Goal: Task Accomplishment & Management: Use online tool/utility

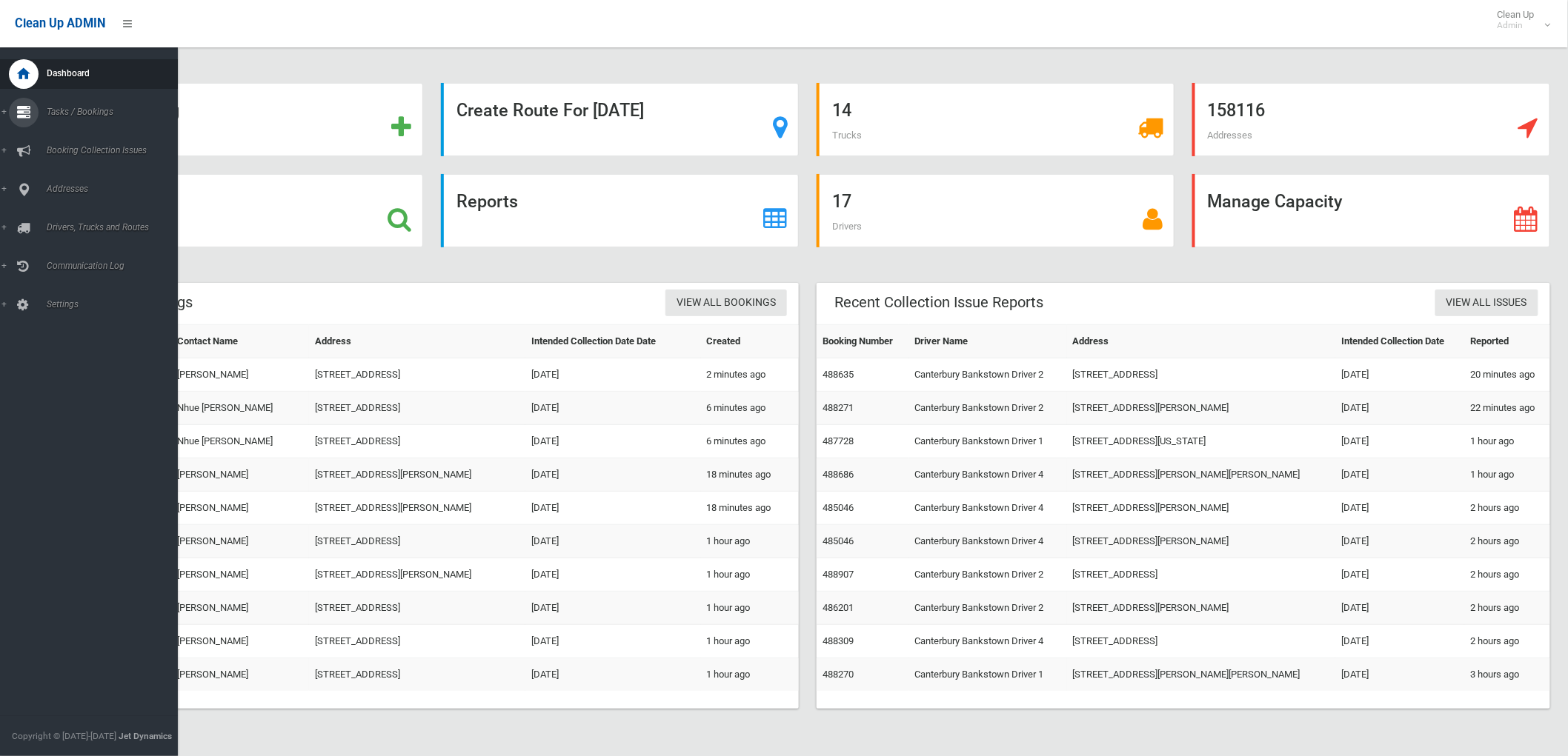
click at [21, 109] on icon at bounding box center [24, 112] width 14 height 30
click at [37, 219] on link "Search" at bounding box center [95, 220] width 190 height 21
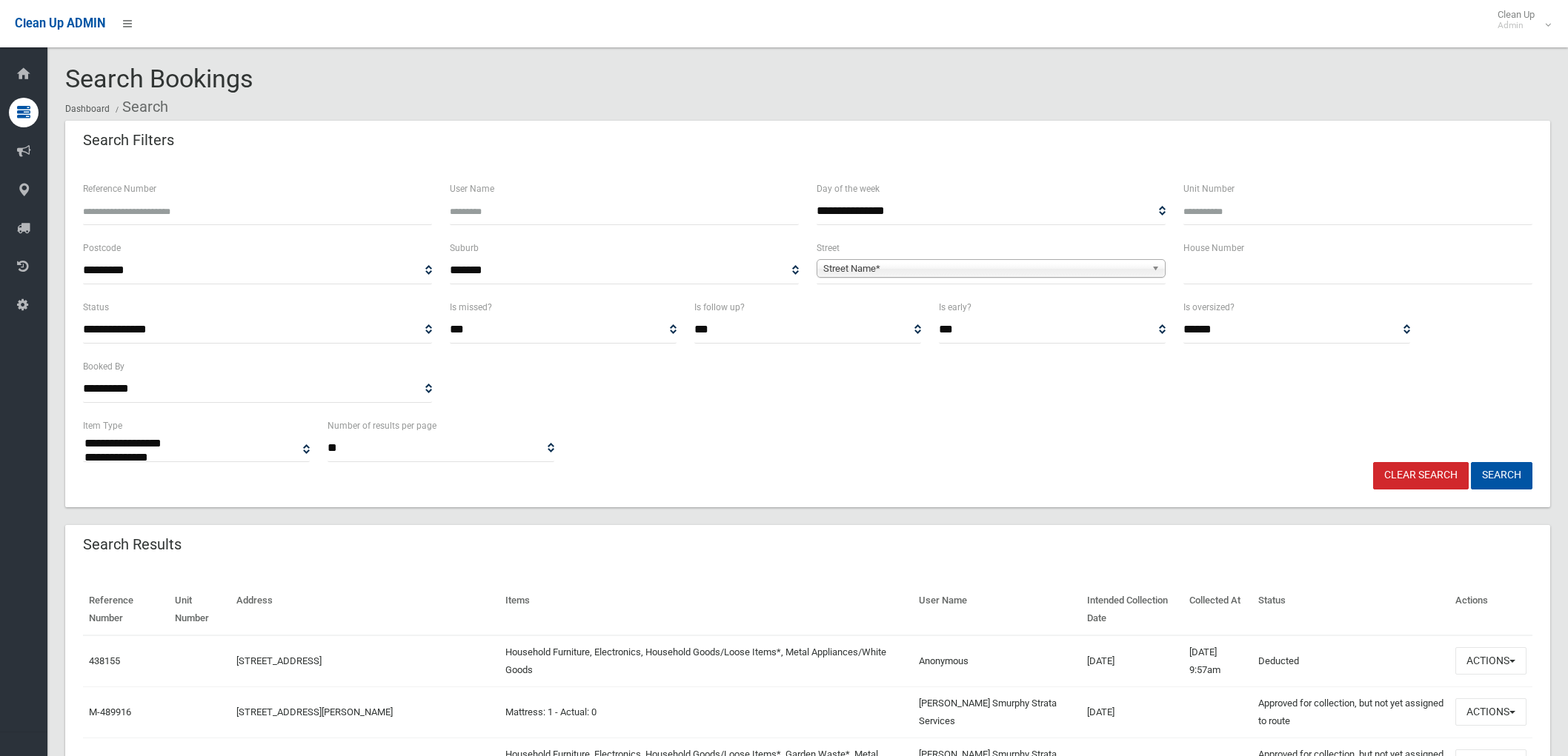
select select
click at [1261, 253] on div "House Number" at bounding box center [1357, 262] width 349 height 45
click at [1255, 263] on input "text" at bounding box center [1357, 271] width 349 height 27
type input "**"
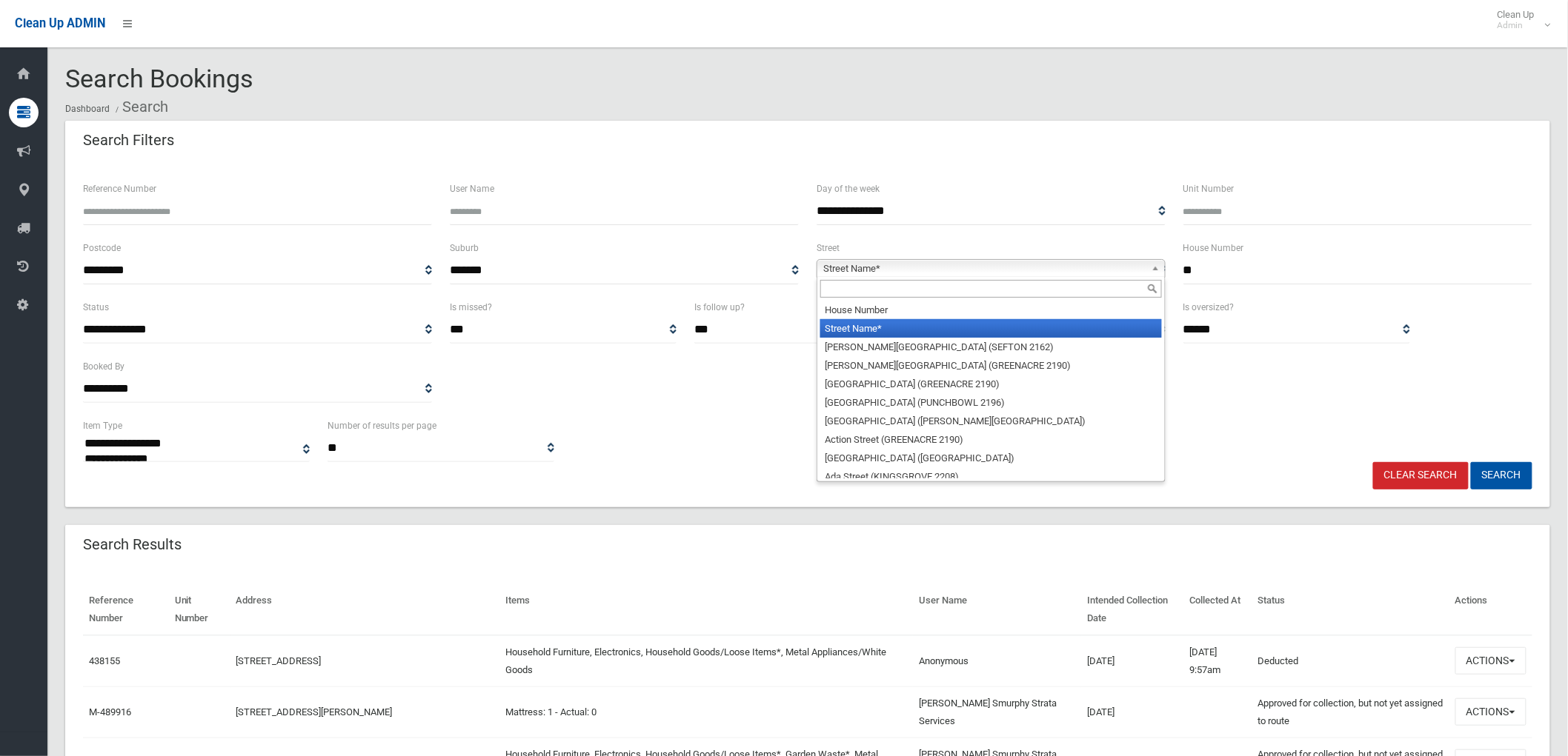
click at [1143, 268] on span "Street Name*" at bounding box center [985, 269] width 322 height 18
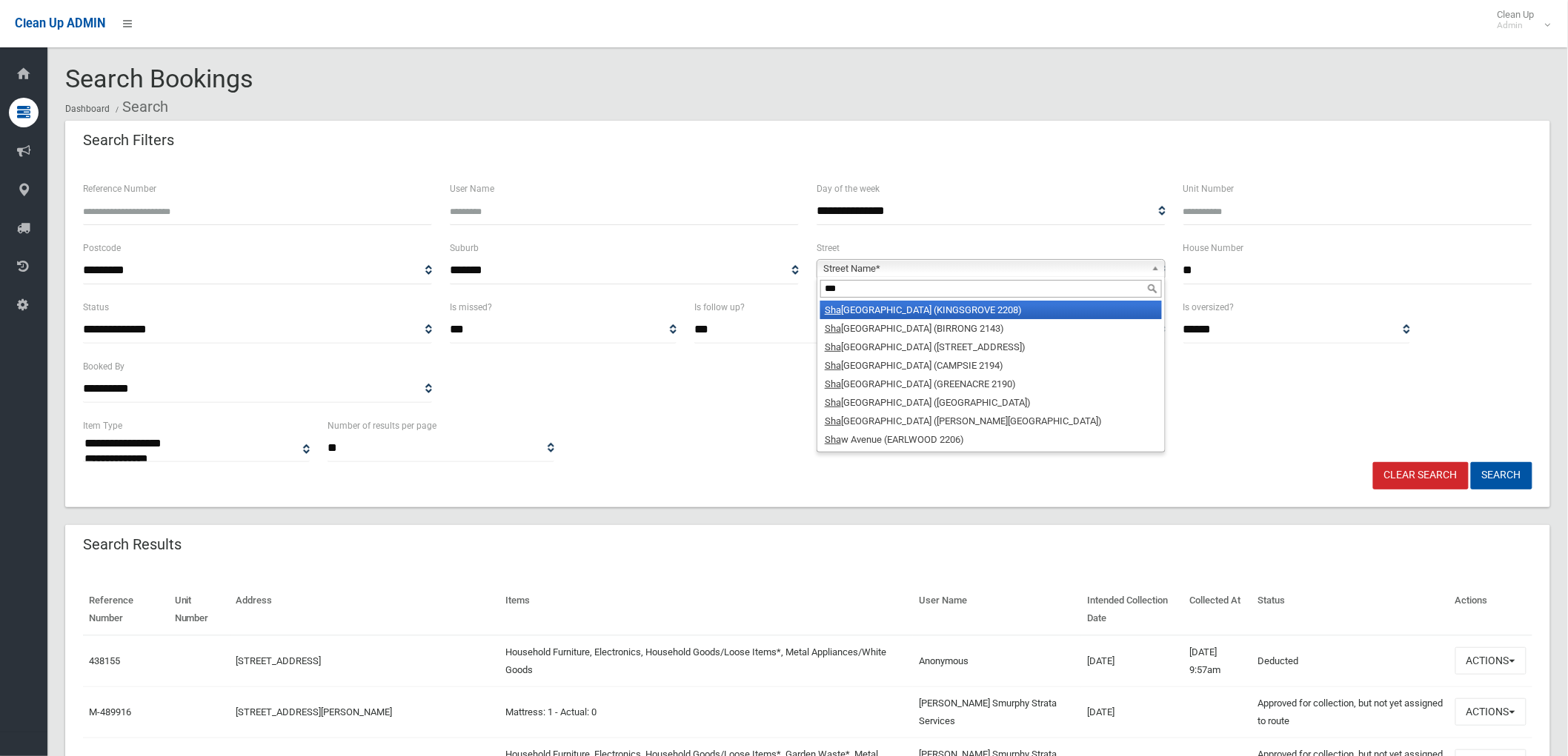
type input "***"
click at [898, 309] on li "Sha ckel Avenue (KINGSGROVE 2208)" at bounding box center [990, 310] width 341 height 18
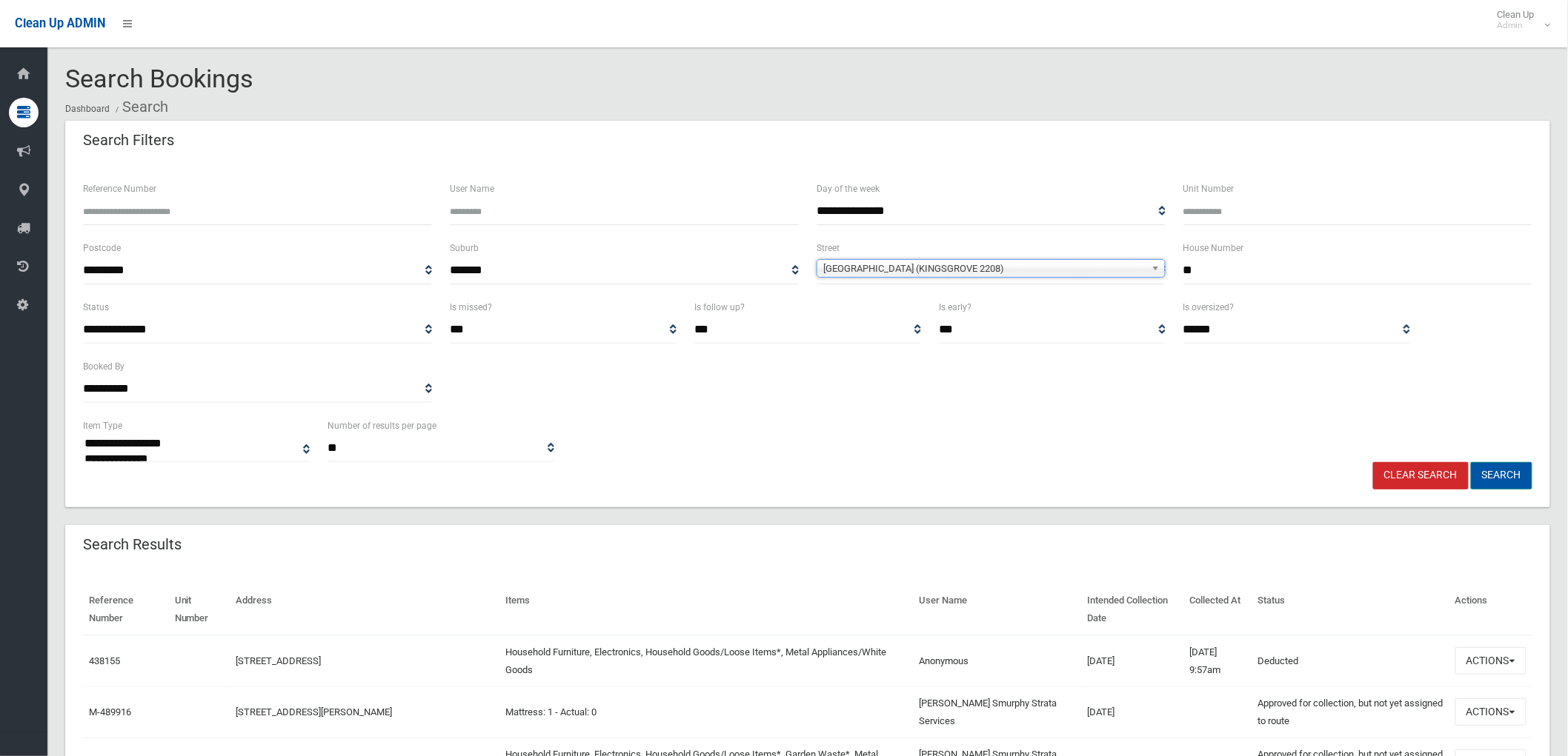
click at [1498, 469] on button "Search" at bounding box center [1501, 475] width 62 height 27
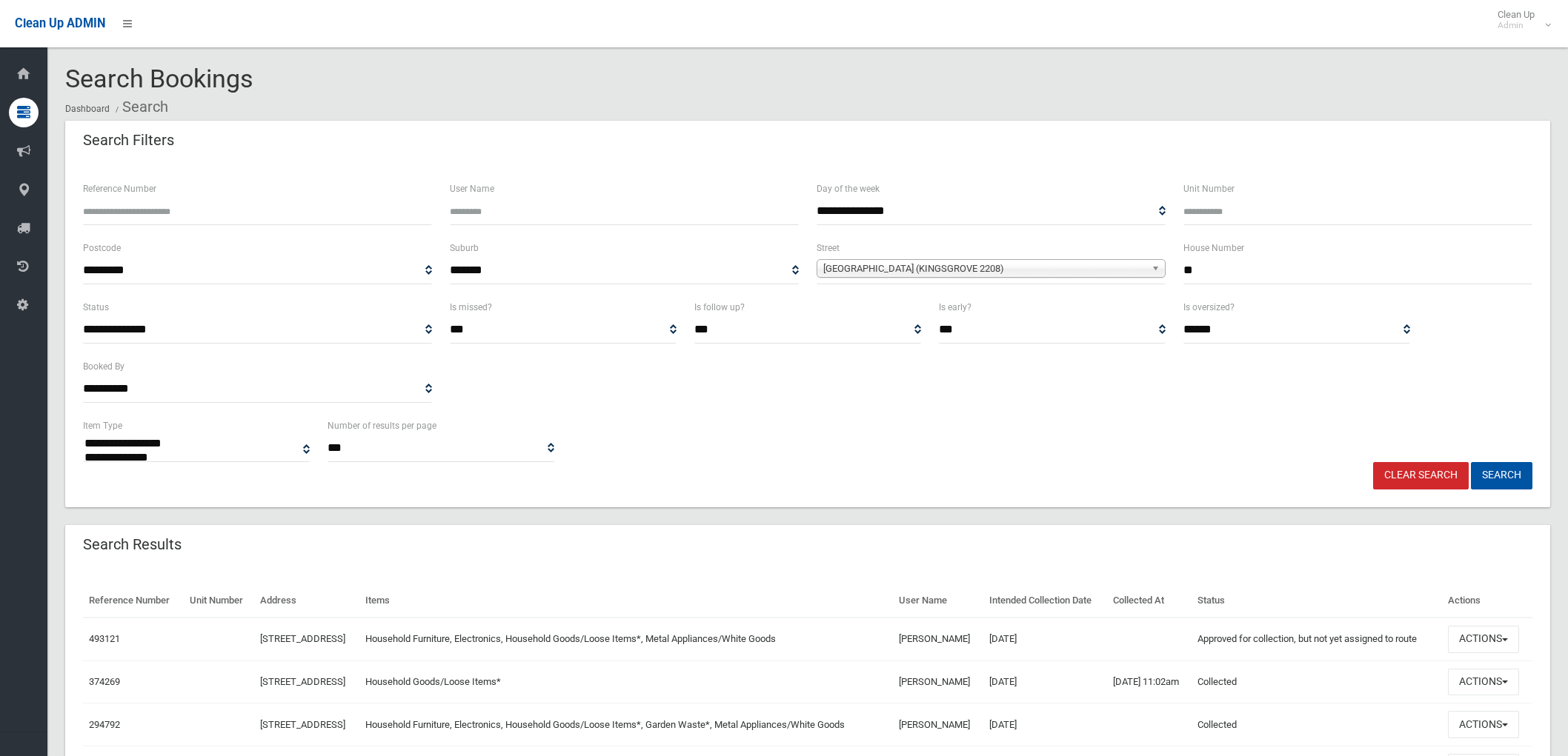
select select
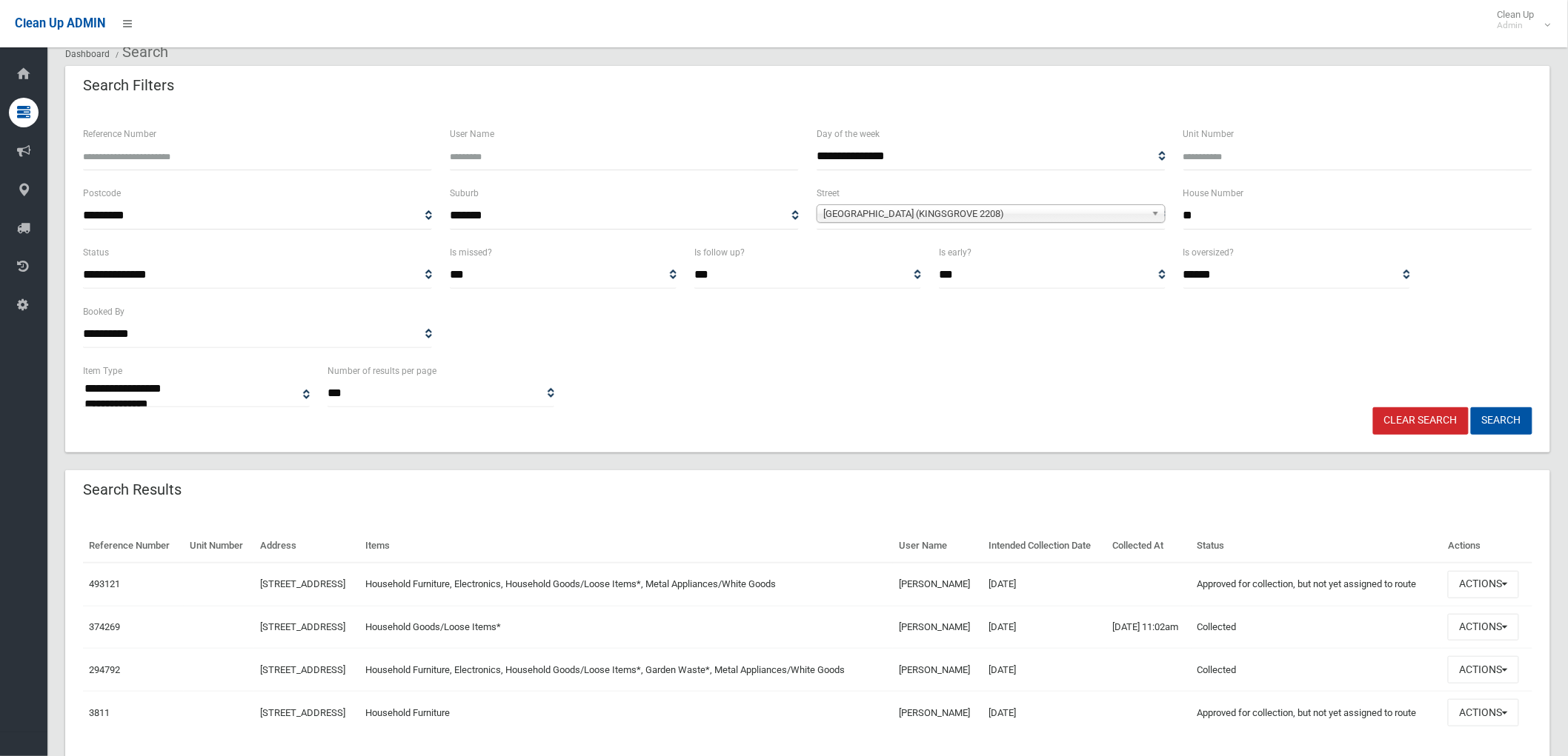
scroll to position [82, 0]
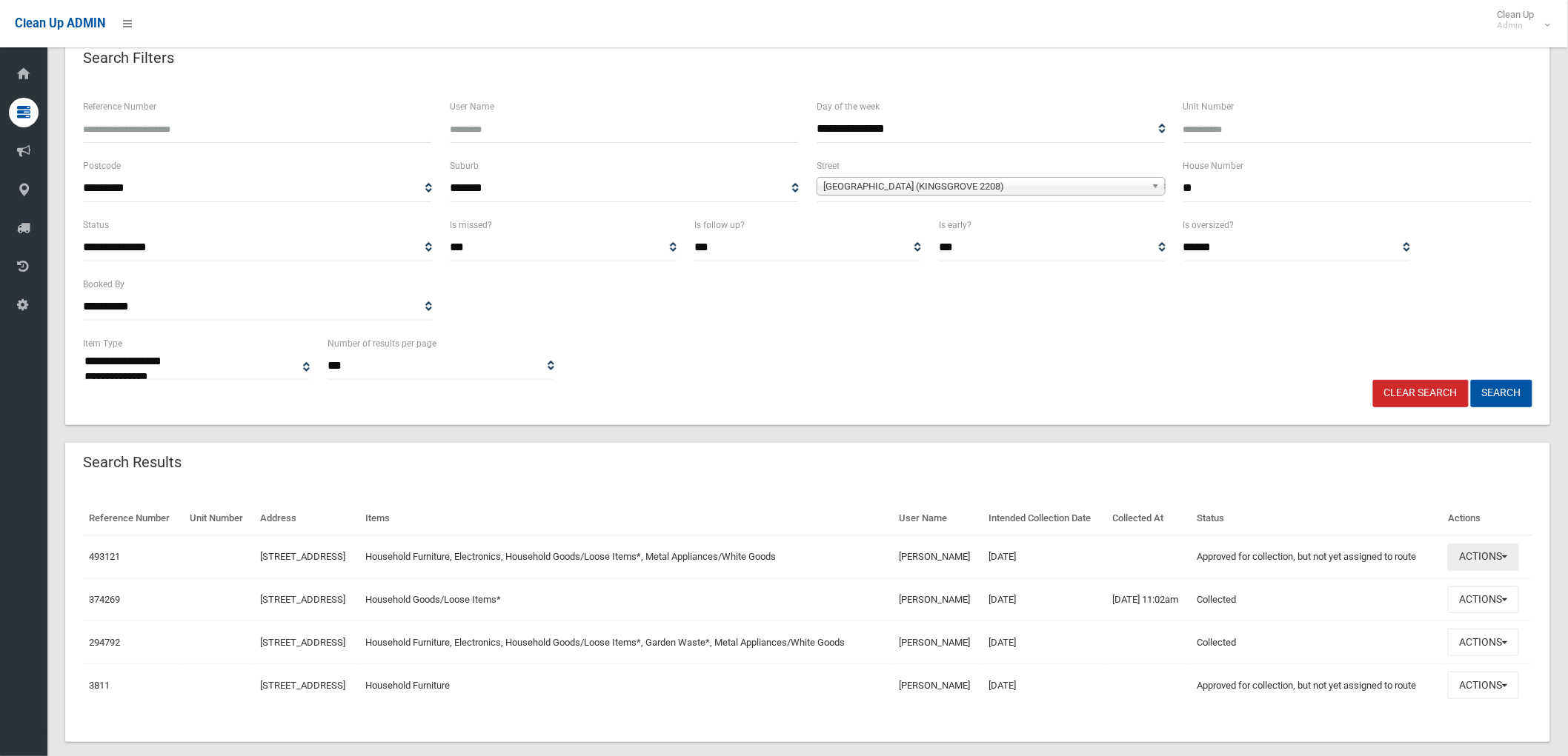
click at [1516, 571] on button "Actions" at bounding box center [1483, 557] width 72 height 27
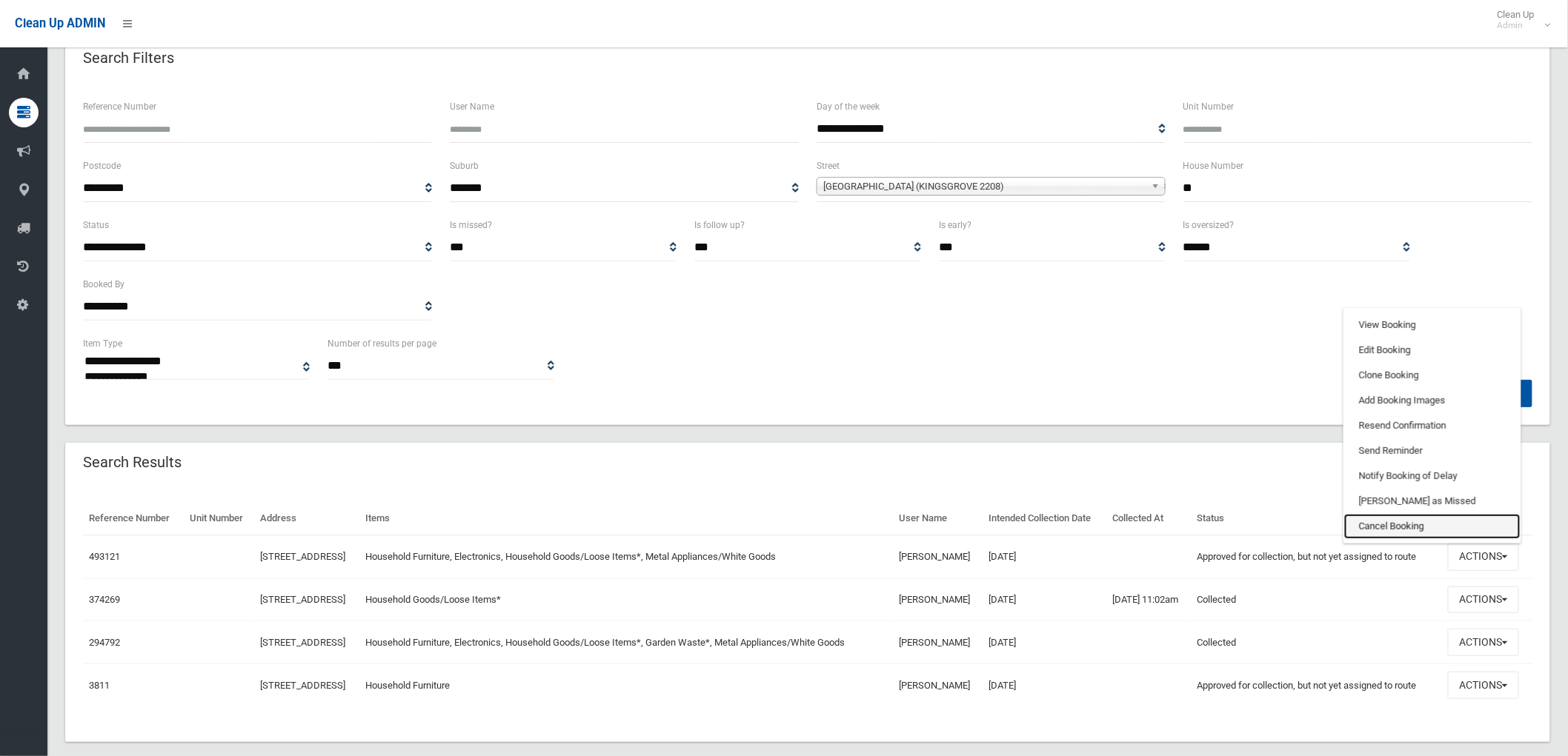
click at [1405, 539] on link "Cancel Booking" at bounding box center [1432, 527] width 177 height 25
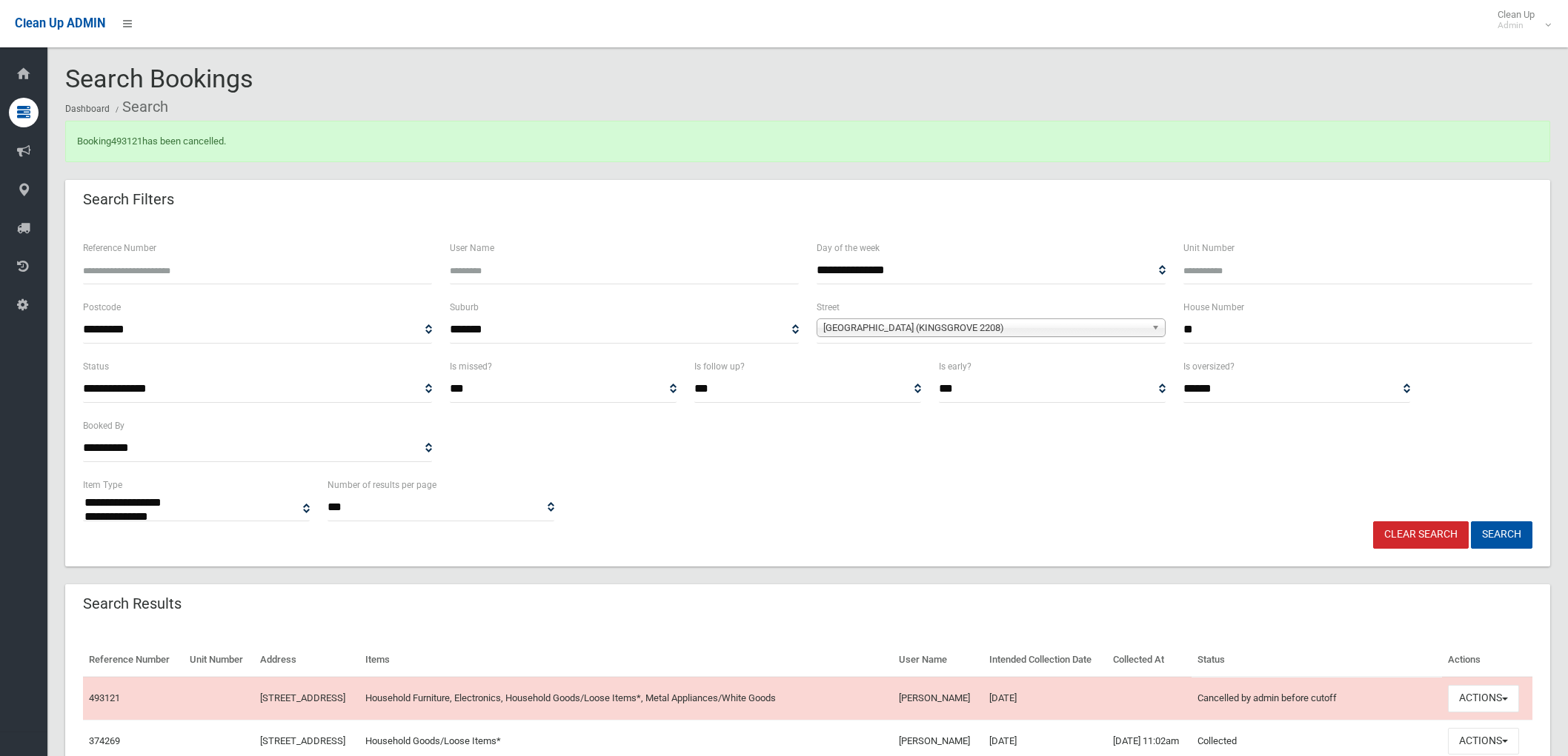
select select
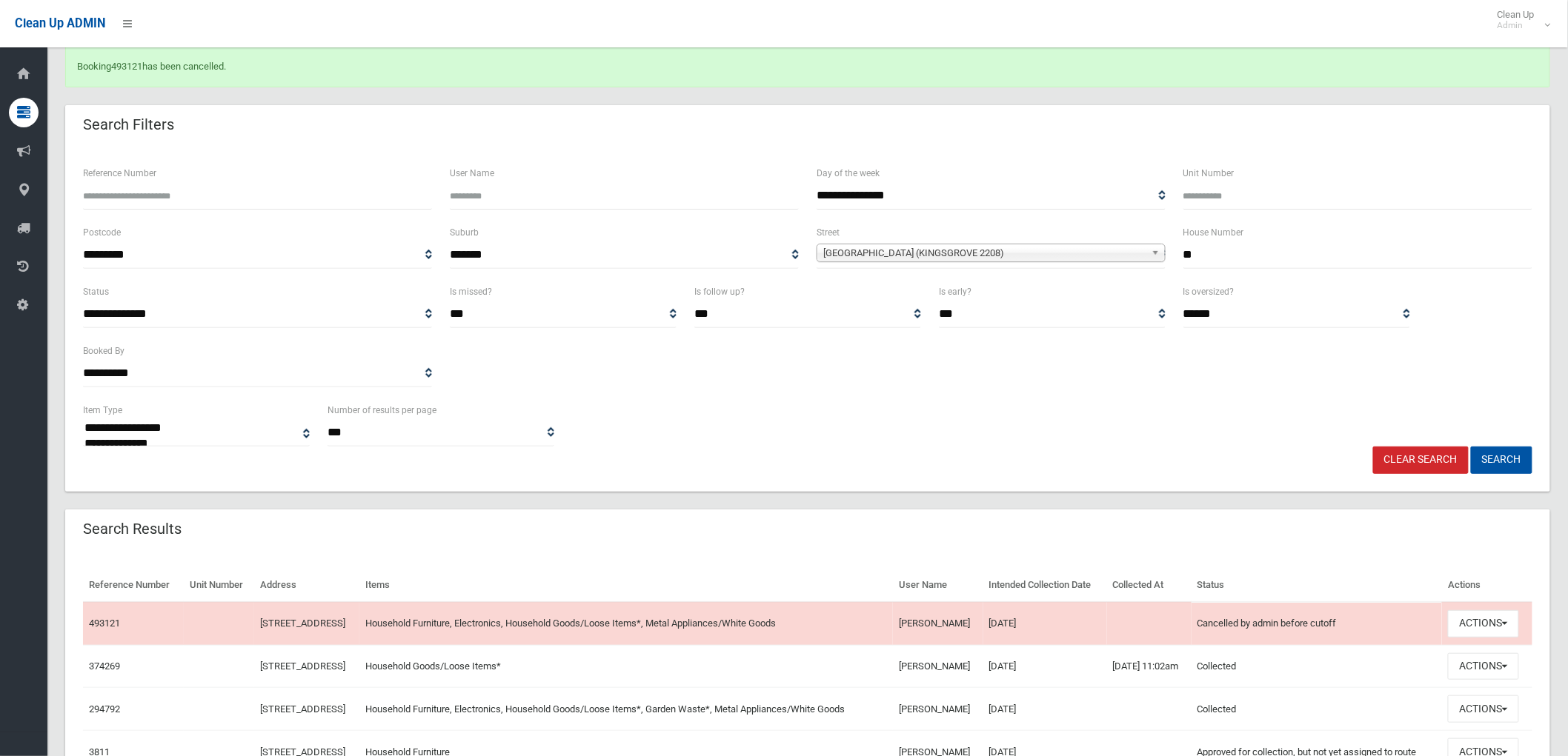
scroll to position [214, 0]
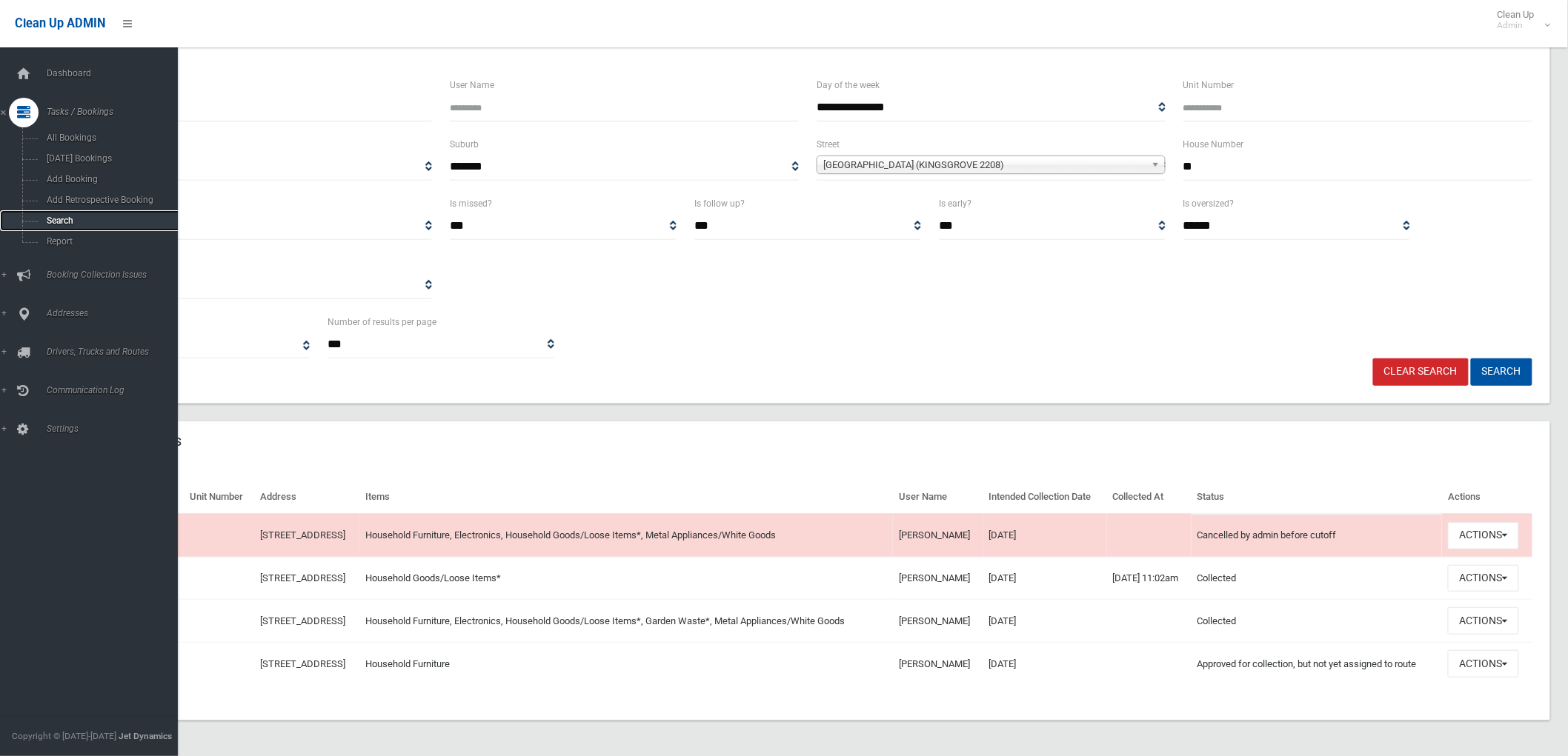
click at [63, 215] on link "Search" at bounding box center [95, 220] width 190 height 21
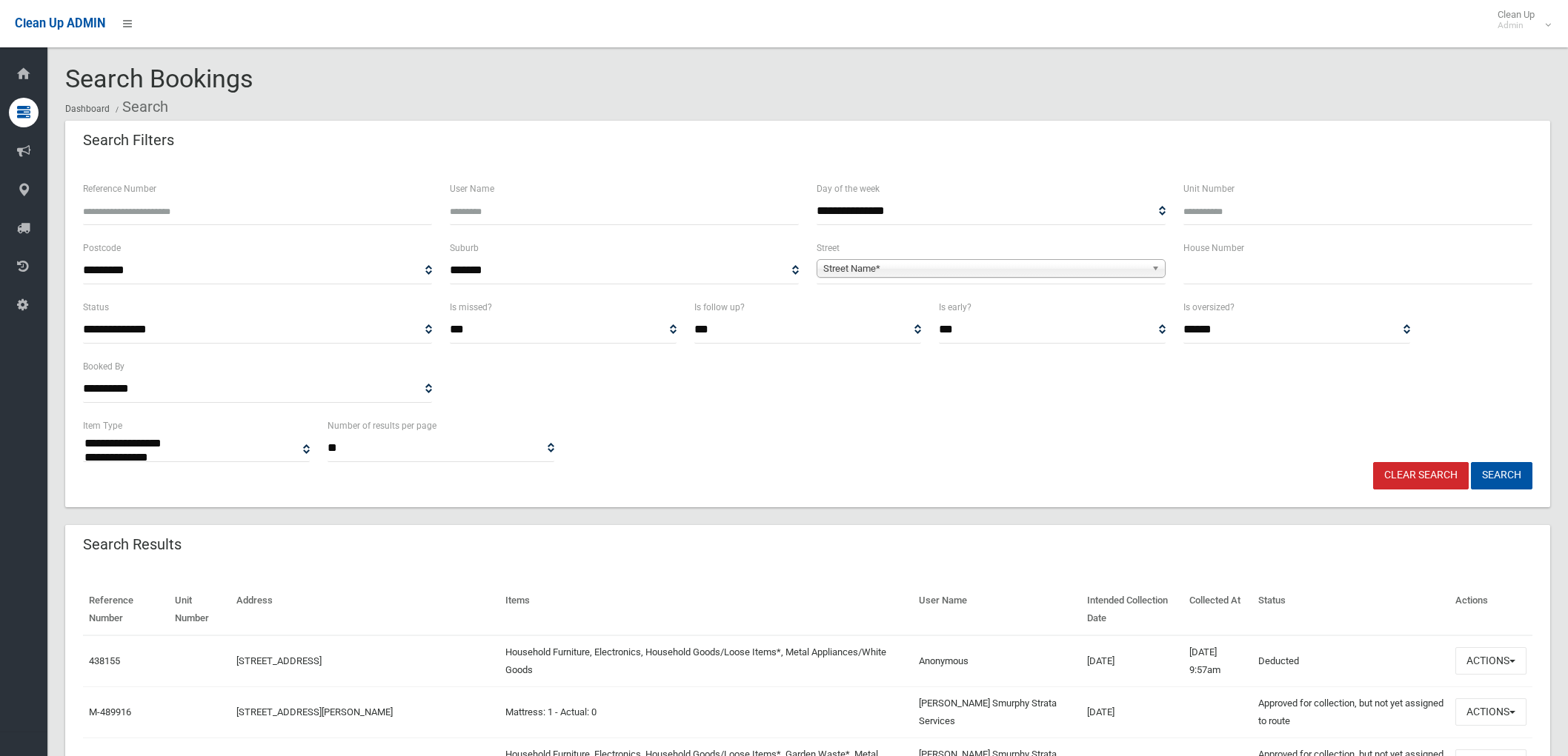
select select
click at [141, 207] on input "Reference Number" at bounding box center [257, 211] width 349 height 27
type input "******"
click at [1470, 462] on button "Search" at bounding box center [1501, 475] width 62 height 27
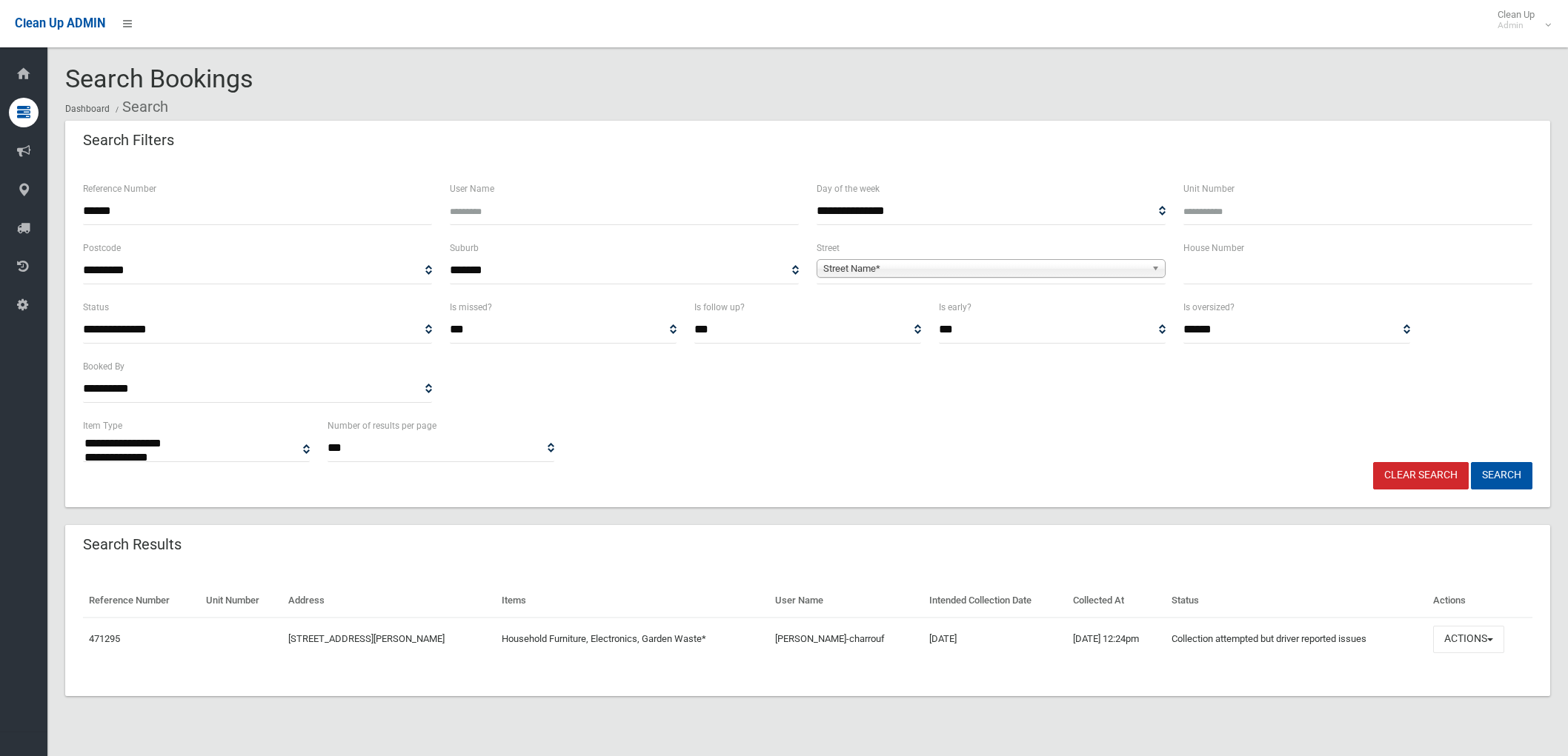
select select
click at [1477, 634] on button "Actions" at bounding box center [1468, 639] width 72 height 27
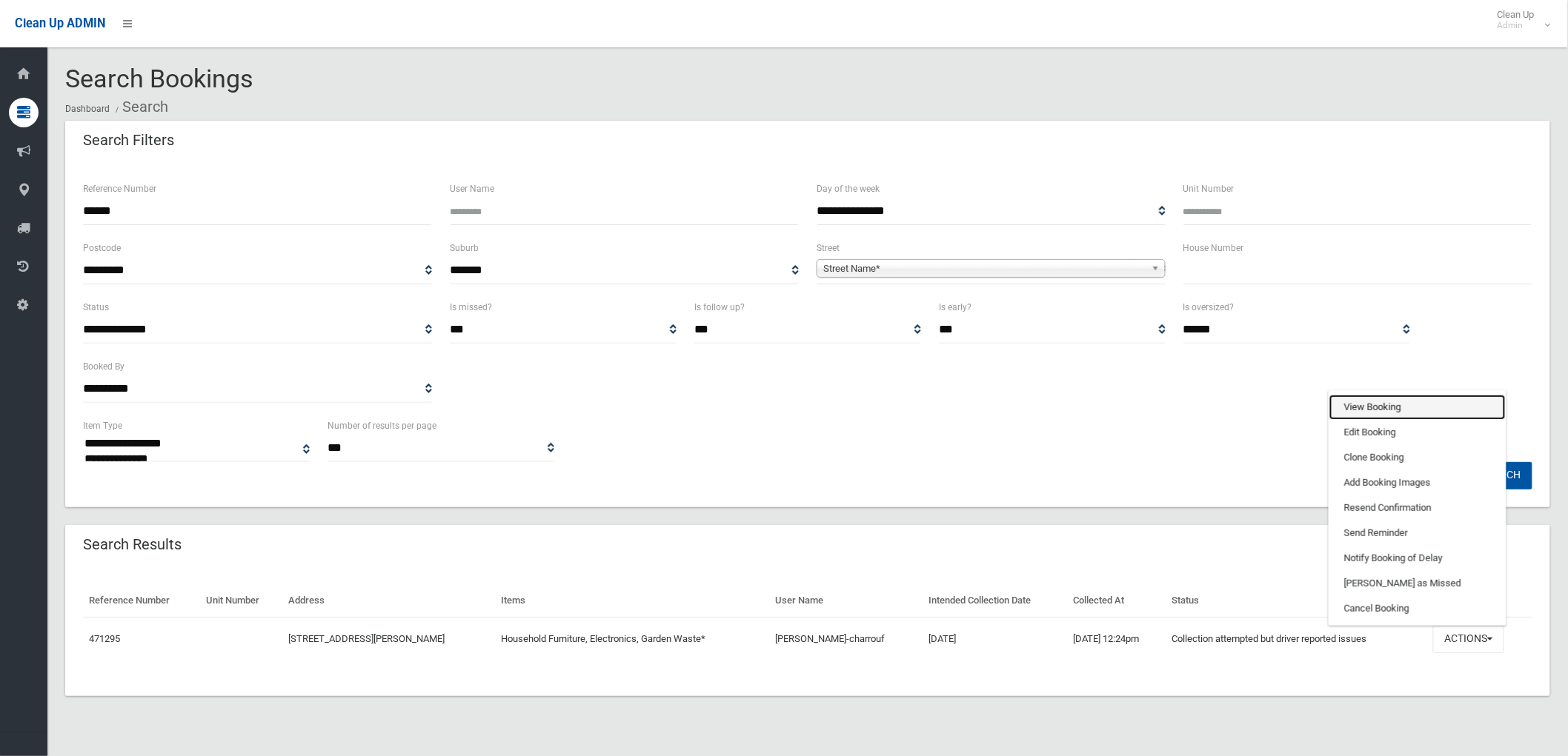
click at [1395, 407] on link "View Booking" at bounding box center [1417, 407] width 177 height 25
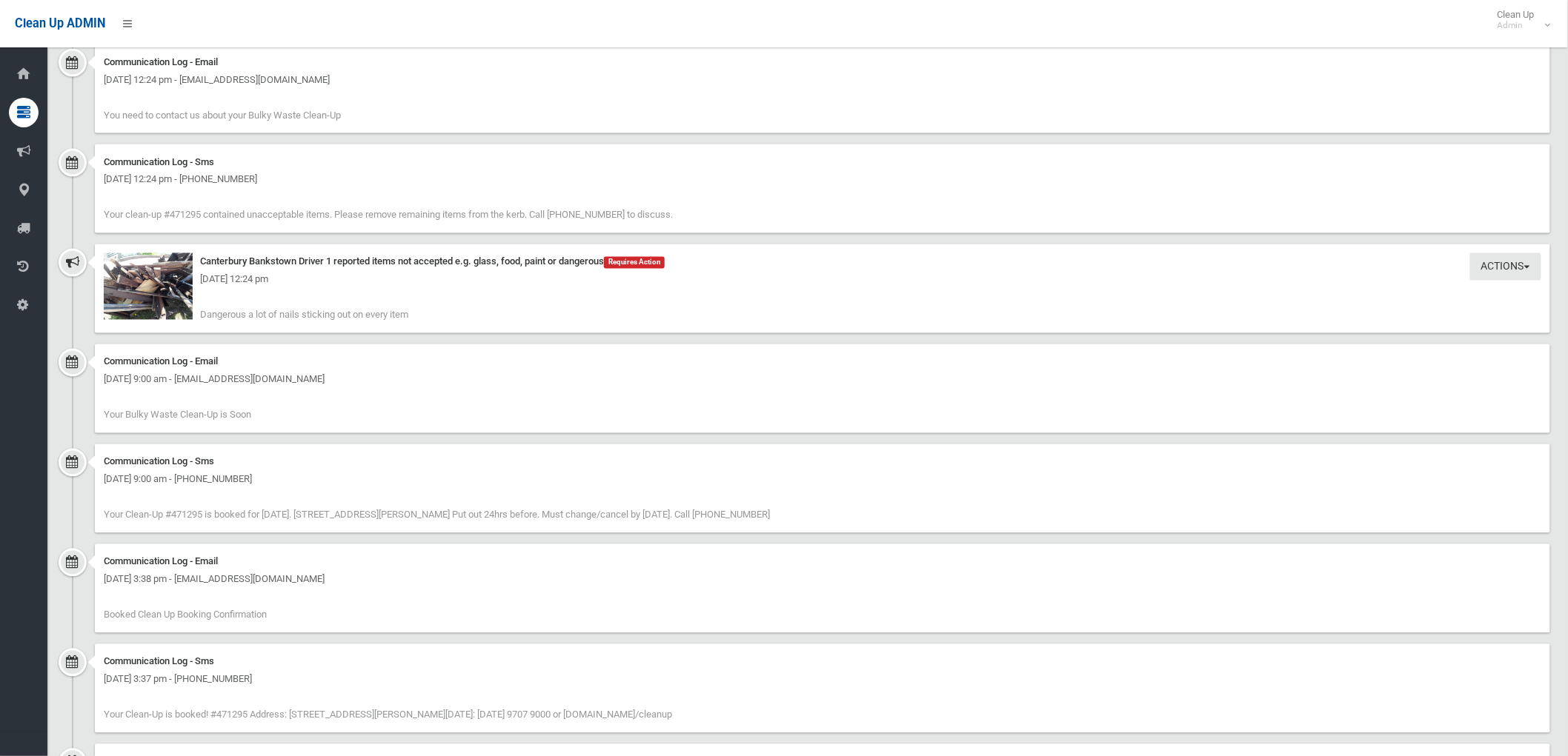
scroll to position [987, 0]
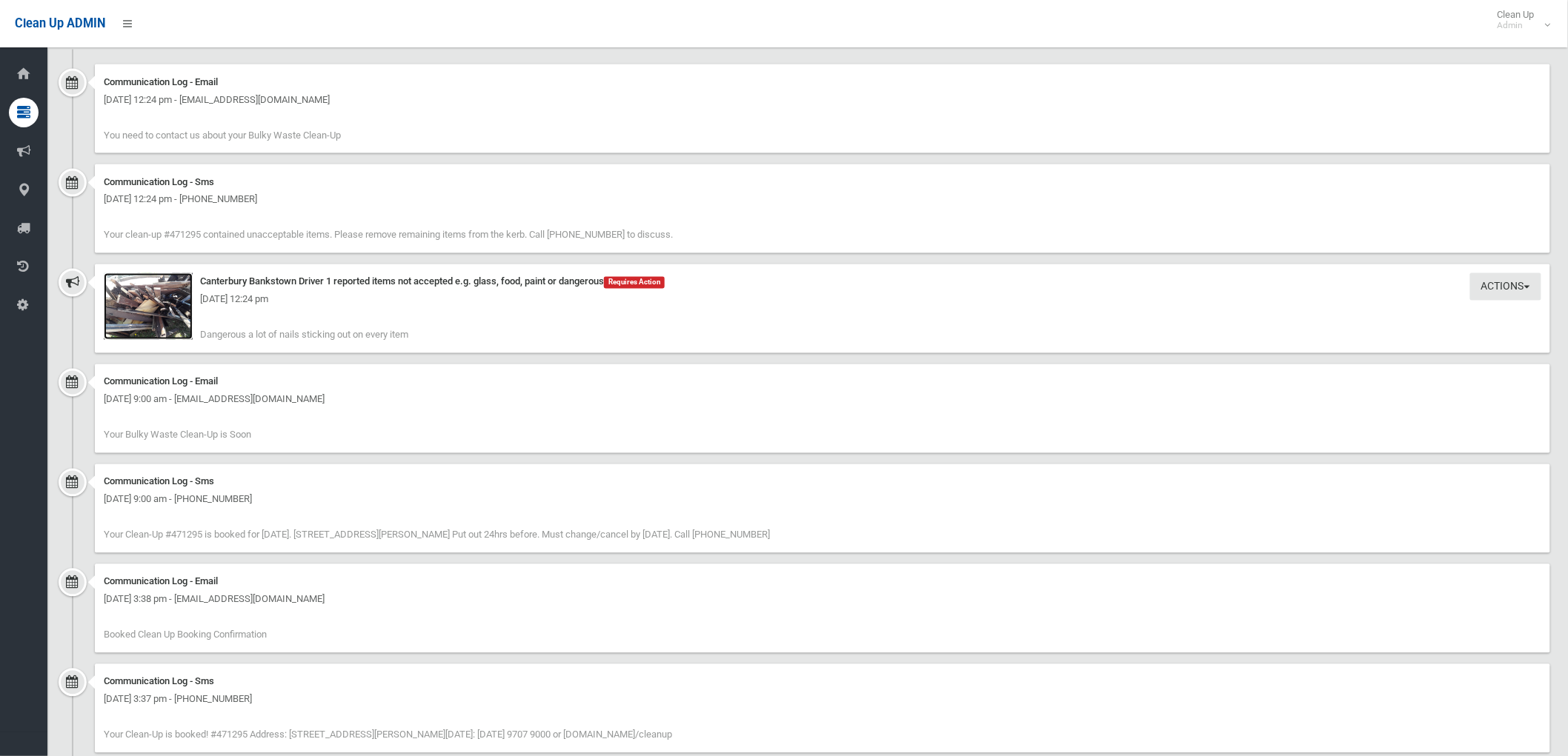
click at [157, 320] on img at bounding box center [148, 307] width 89 height 67
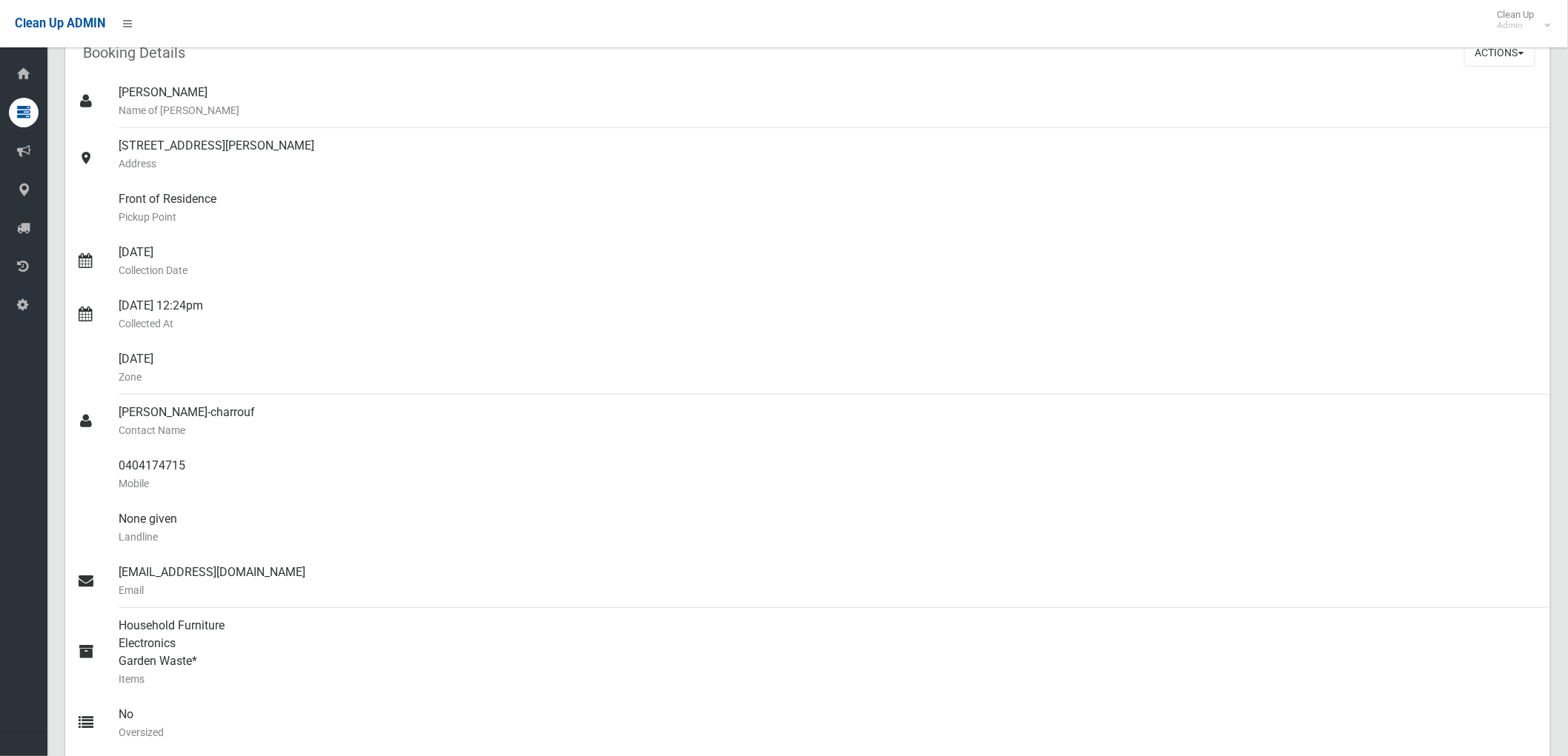
scroll to position [0, 0]
